Goal: Task Accomplishment & Management: Use online tool/utility

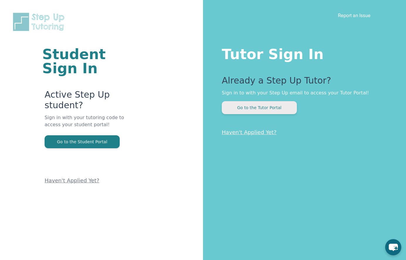
click at [289, 111] on button "Go to the Tutor Portal" at bounding box center [259, 107] width 75 height 13
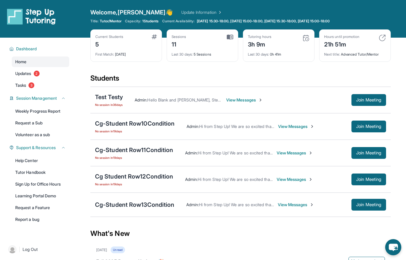
click at [181, 12] on link "Update Information" at bounding box center [201, 12] width 41 height 6
click at [116, 98] on div "Test Testy" at bounding box center [109, 97] width 28 height 8
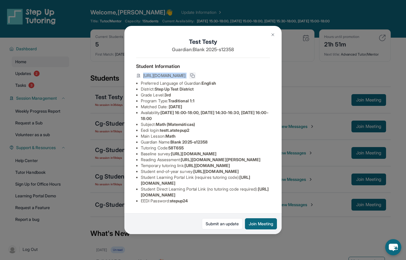
drag, startPoint x: 144, startPoint y: 76, endPoint x: 262, endPoint y: 74, distance: 118.0
click at [262, 74] on div "[URL][DOMAIN_NAME]" at bounding box center [203, 76] width 134 height 8
click at [273, 36] on img at bounding box center [273, 34] width 5 height 5
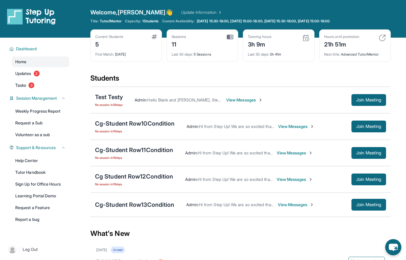
click at [253, 100] on span "View Messages" at bounding box center [244, 100] width 37 height 6
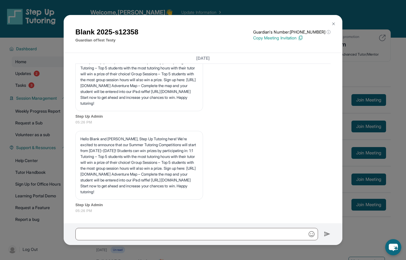
scroll to position [1145, 0]
click at [334, 23] on img at bounding box center [333, 23] width 5 height 5
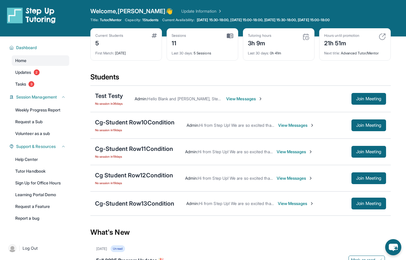
scroll to position [0, 0]
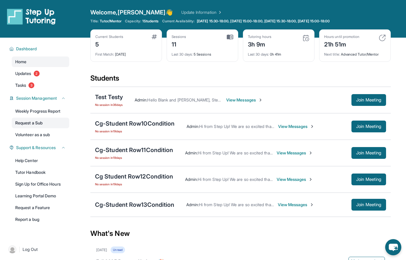
click at [55, 123] on link "Request a Sub" at bounding box center [41, 122] width 58 height 11
click at [46, 134] on link "Volunteer as a sub" at bounding box center [41, 134] width 58 height 11
